Goal: Find specific fact: Find contact information

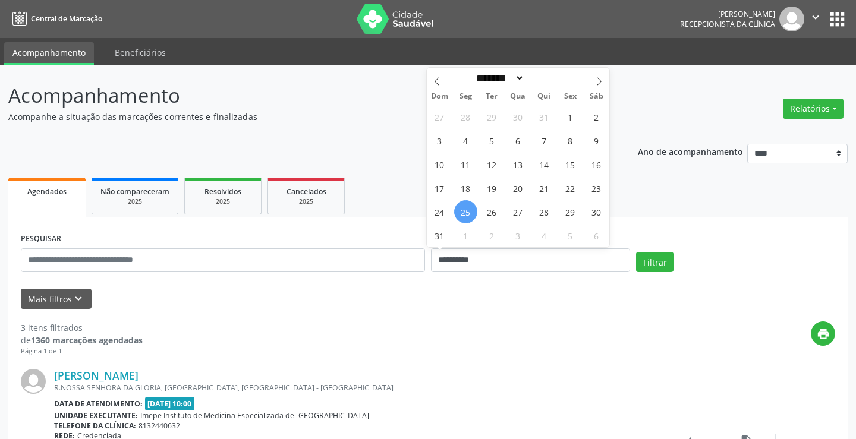
select select "*"
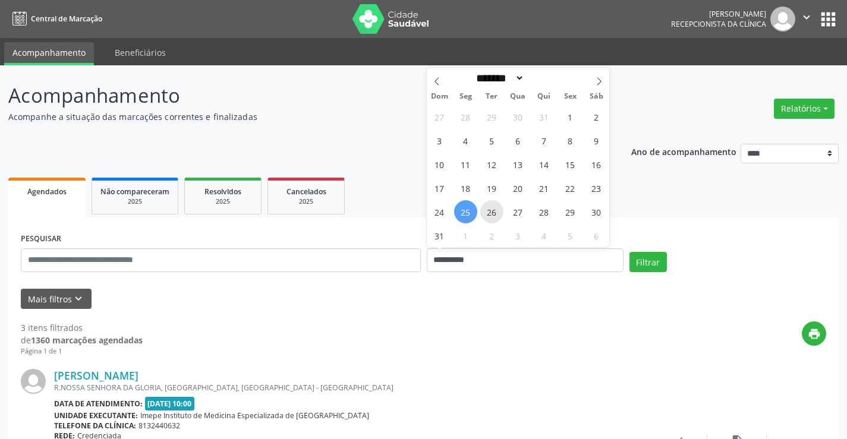
click at [489, 212] on span "26" at bounding box center [491, 211] width 23 height 23
type input "**********"
click at [489, 212] on span "26" at bounding box center [491, 211] width 23 height 23
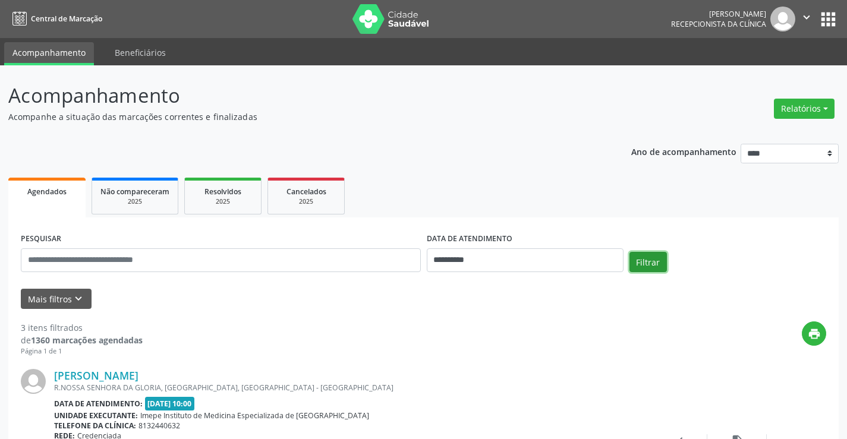
click at [654, 260] on button "Filtrar" at bounding box center [648, 262] width 37 height 20
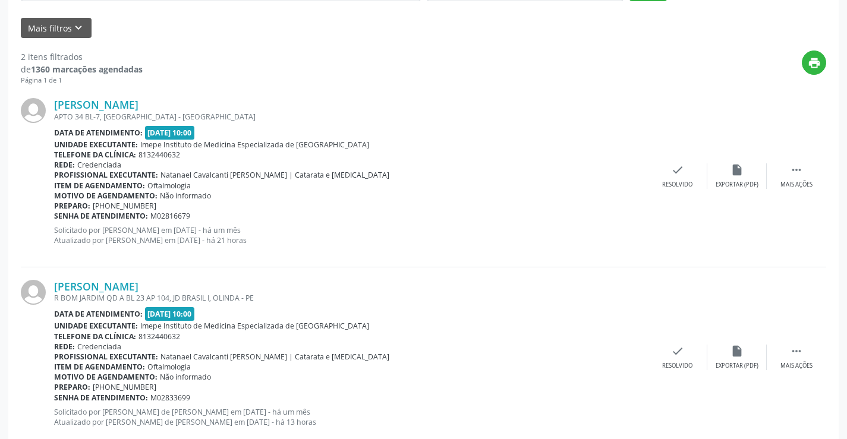
scroll to position [301, 0]
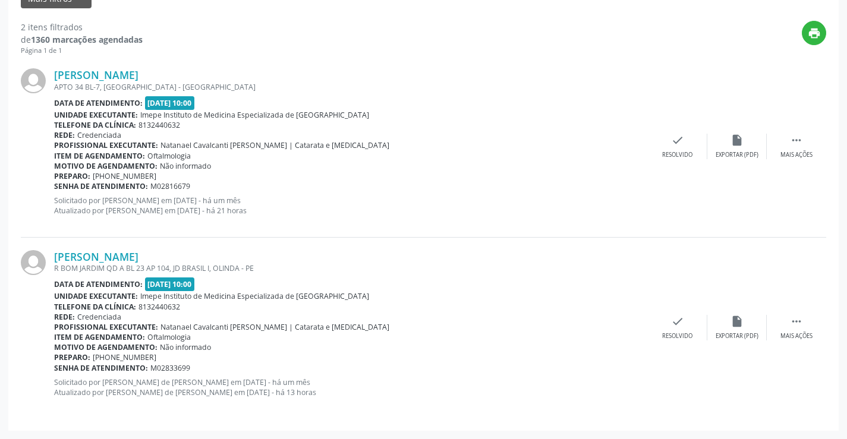
click at [373, 234] on div "[PERSON_NAME] APTO 34 BL-7, [GEOGRAPHIC_DATA] - [GEOGRAPHIC_DATA] Data de atend…" at bounding box center [424, 146] width 806 height 181
click at [120, 257] on link "[PERSON_NAME]" at bounding box center [96, 256] width 84 height 13
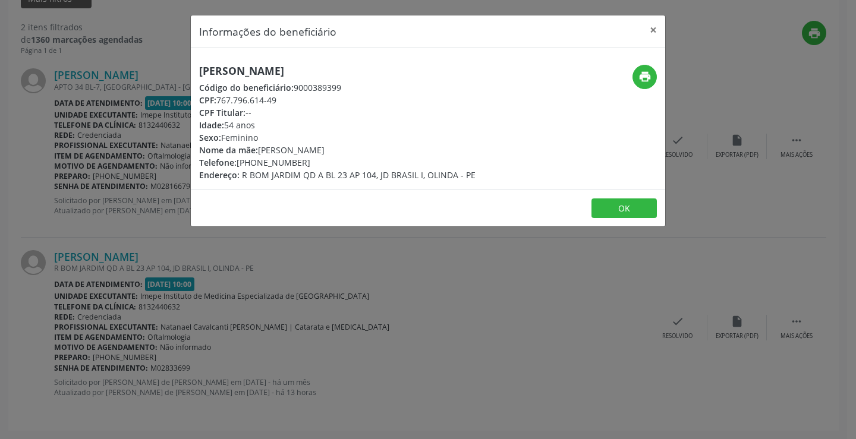
drag, startPoint x: 198, startPoint y: 75, endPoint x: 388, endPoint y: 75, distance: 190.3
click at [388, 75] on div "[PERSON_NAME] Código do beneficiário: 9000389399 CPF: 767.796.614-49 CPF Titula…" at bounding box center [349, 123] width 316 height 117
copy h5 "[PERSON_NAME]"
drag, startPoint x: 259, startPoint y: 162, endPoint x: 312, endPoint y: 156, distance: 52.7
click at [312, 156] on div "Telefone: [PHONE_NUMBER]" at bounding box center [337, 162] width 277 height 12
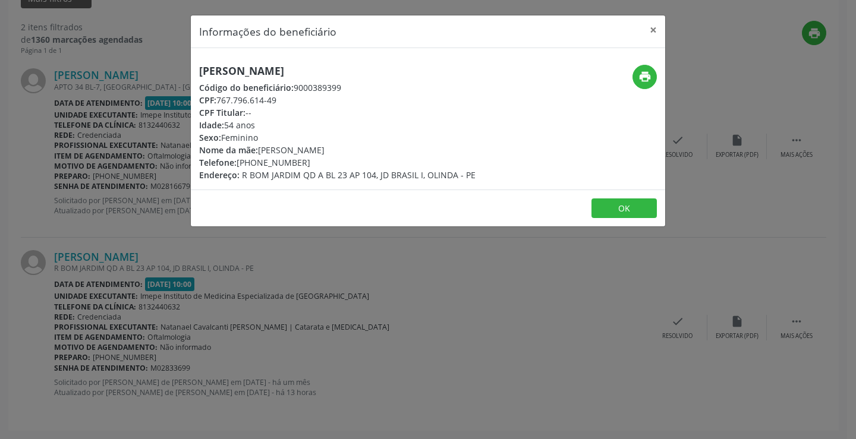
copy div "9904-6011"
click at [266, 74] on h5 "[PERSON_NAME]" at bounding box center [337, 71] width 277 height 12
click at [267, 74] on h5 "[PERSON_NAME]" at bounding box center [337, 71] width 277 height 12
click at [267, 73] on h5 "[PERSON_NAME]" at bounding box center [337, 71] width 277 height 12
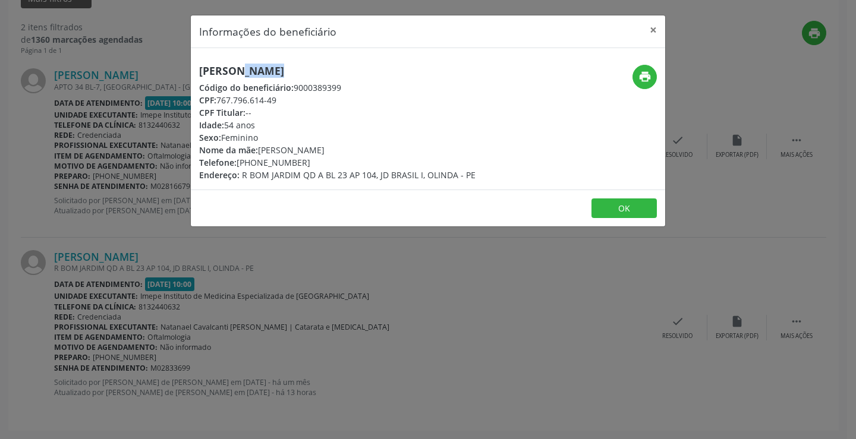
copy div "[PERSON_NAME]"
drag, startPoint x: 260, startPoint y: 164, endPoint x: 304, endPoint y: 152, distance: 46.0
click at [304, 155] on div "[PERSON_NAME] Código do beneficiário: 9000389399 CPF: 767.796.614-49 CPF Titula…" at bounding box center [337, 123] width 277 height 117
click at [315, 161] on div "Telefone: [PHONE_NUMBER]" at bounding box center [337, 162] width 277 height 12
drag, startPoint x: 262, startPoint y: 163, endPoint x: 307, endPoint y: 163, distance: 45.8
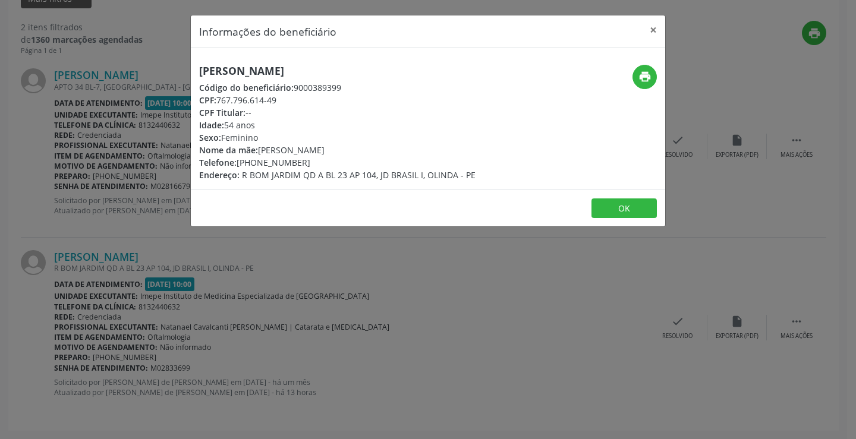
click at [307, 163] on div "Telefone: [PHONE_NUMBER]" at bounding box center [337, 162] width 277 height 12
copy div "9904-6011"
click at [309, 310] on div "Informações do beneficiário × [PERSON_NAME] Código do beneficiário: 9000389399 …" at bounding box center [428, 219] width 856 height 439
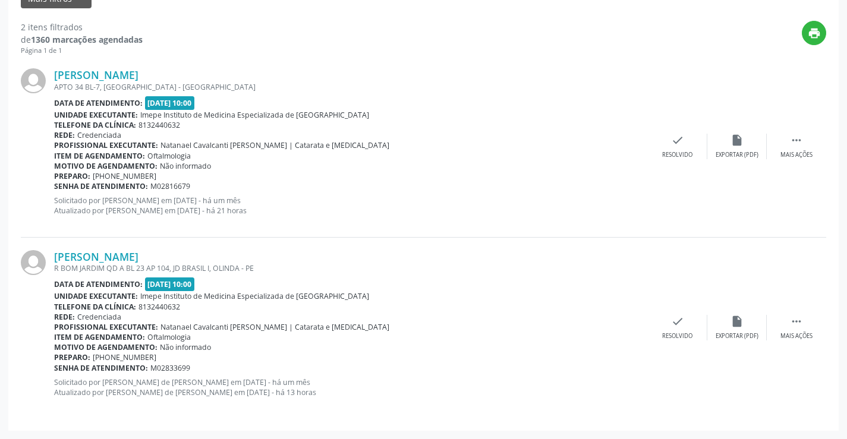
click at [120, 248] on div "[PERSON_NAME] R BOM JARDIM QD A BL 23 AP 104, JD BRASIL I, OLINDA - PE Data de …" at bounding box center [424, 328] width 806 height 181
click at [126, 257] on link "[PERSON_NAME]" at bounding box center [96, 256] width 84 height 13
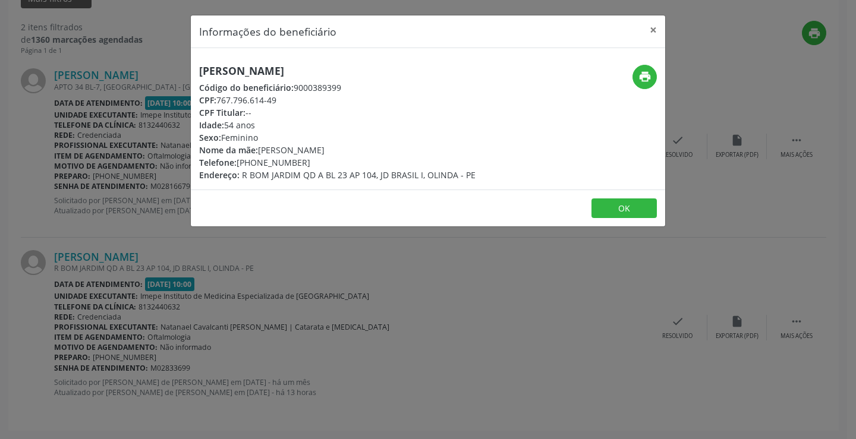
drag, startPoint x: 189, startPoint y: 65, endPoint x: 379, endPoint y: 80, distance: 190.3
click at [377, 77] on div "Informações do beneficiário × [PERSON_NAME] Código do beneficiário: 9000389399 …" at bounding box center [428, 219] width 856 height 439
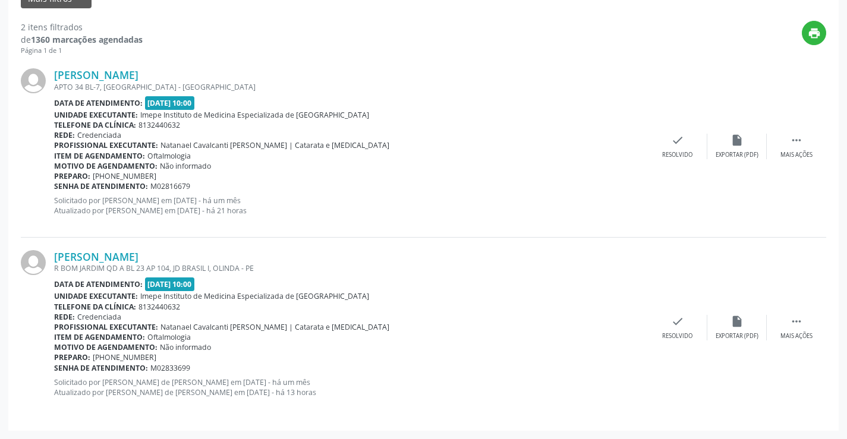
copy h5 "[PERSON_NAME]"
click at [153, 263] on div "R BOM JARDIM QD A BL 23 AP 104, JD BRASIL I, OLINDA - PE" at bounding box center [351, 268] width 594 height 10
click at [139, 259] on link "[PERSON_NAME]" at bounding box center [96, 256] width 84 height 13
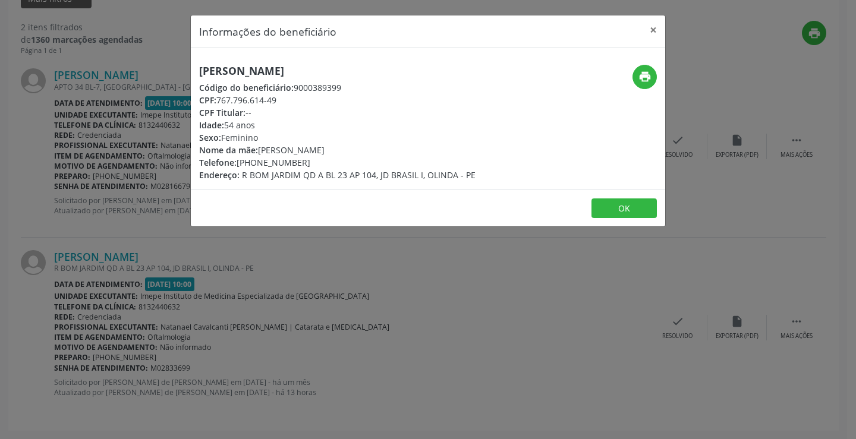
drag, startPoint x: 193, startPoint y: 71, endPoint x: 381, endPoint y: 76, distance: 188.0
click at [381, 76] on div "[PERSON_NAME] Código do beneficiário: 9000389399 CPF: 767.796.614-49 CPF Titula…" at bounding box center [349, 123] width 316 height 117
copy h5 "[PERSON_NAME]"
drag, startPoint x: 258, startPoint y: 161, endPoint x: 318, endPoint y: 161, distance: 60.1
click at [319, 161] on div "Telefone: [PHONE_NUMBER]" at bounding box center [337, 162] width 277 height 12
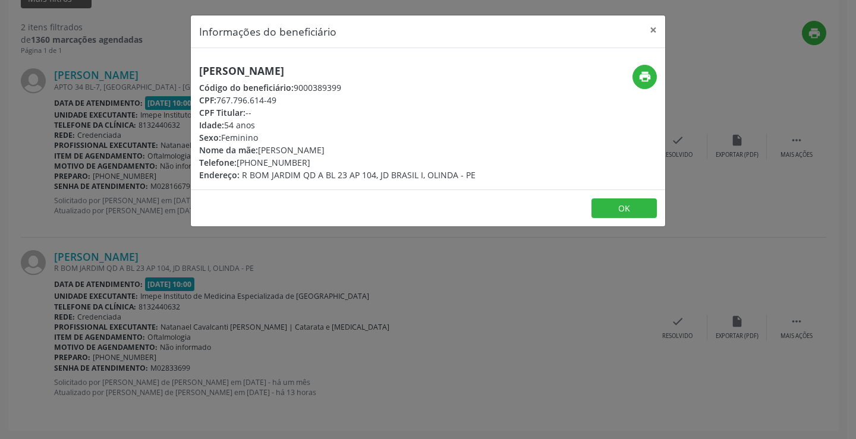
copy div "9904-6011"
click at [344, 309] on div "Informações do beneficiário × [PERSON_NAME] Código do beneficiário: 9000389399 …" at bounding box center [428, 219] width 856 height 439
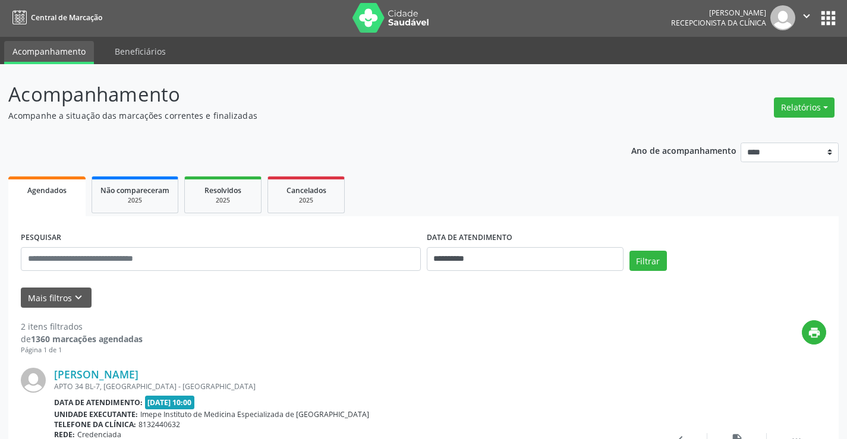
scroll to position [0, 0]
